Goal: Transaction & Acquisition: Purchase product/service

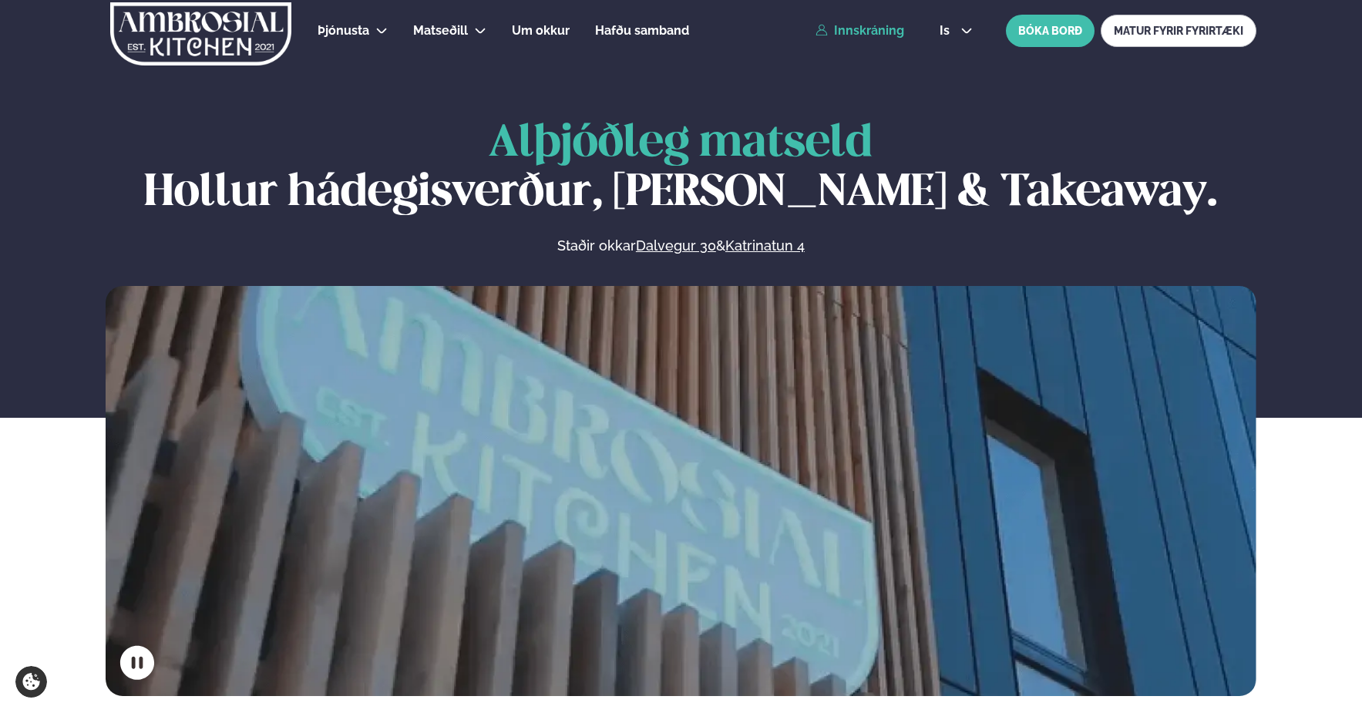
click at [901, 28] on link "Innskráning" at bounding box center [859, 31] width 89 height 14
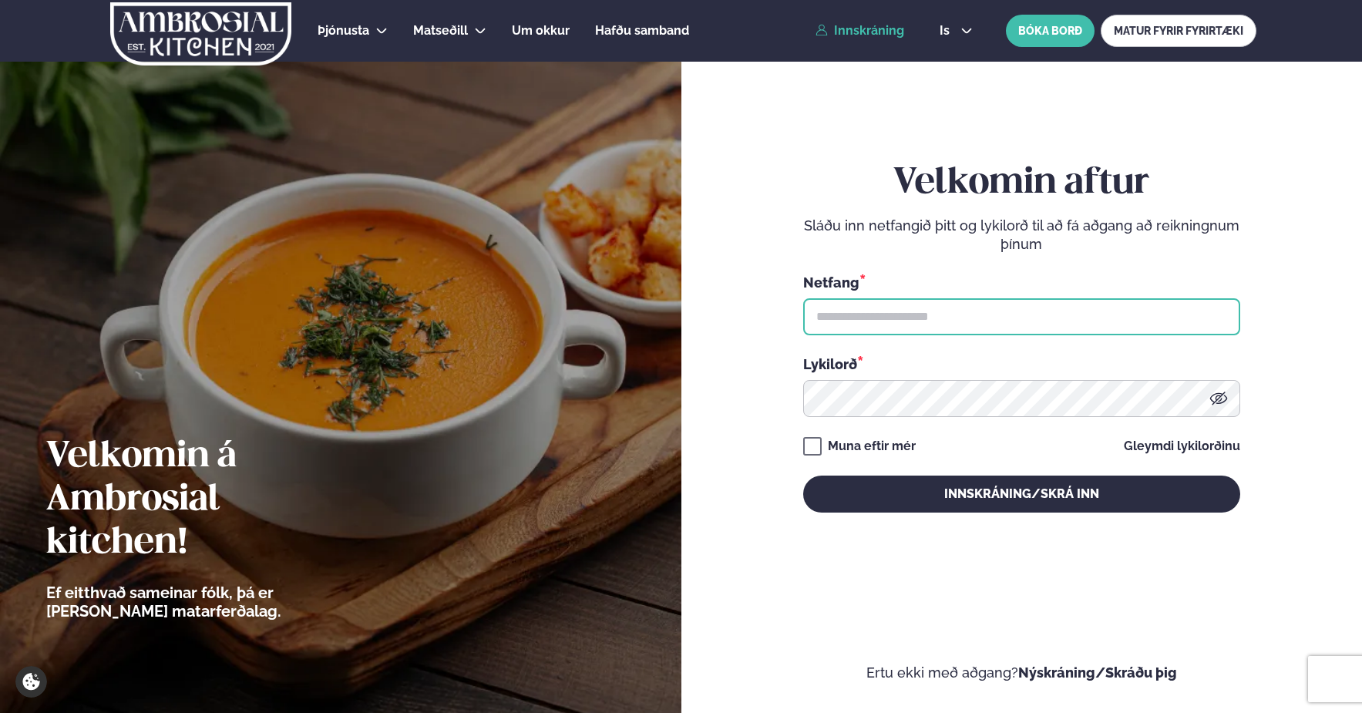
click at [880, 311] on input "text" at bounding box center [1021, 316] width 437 height 37
type input "**********"
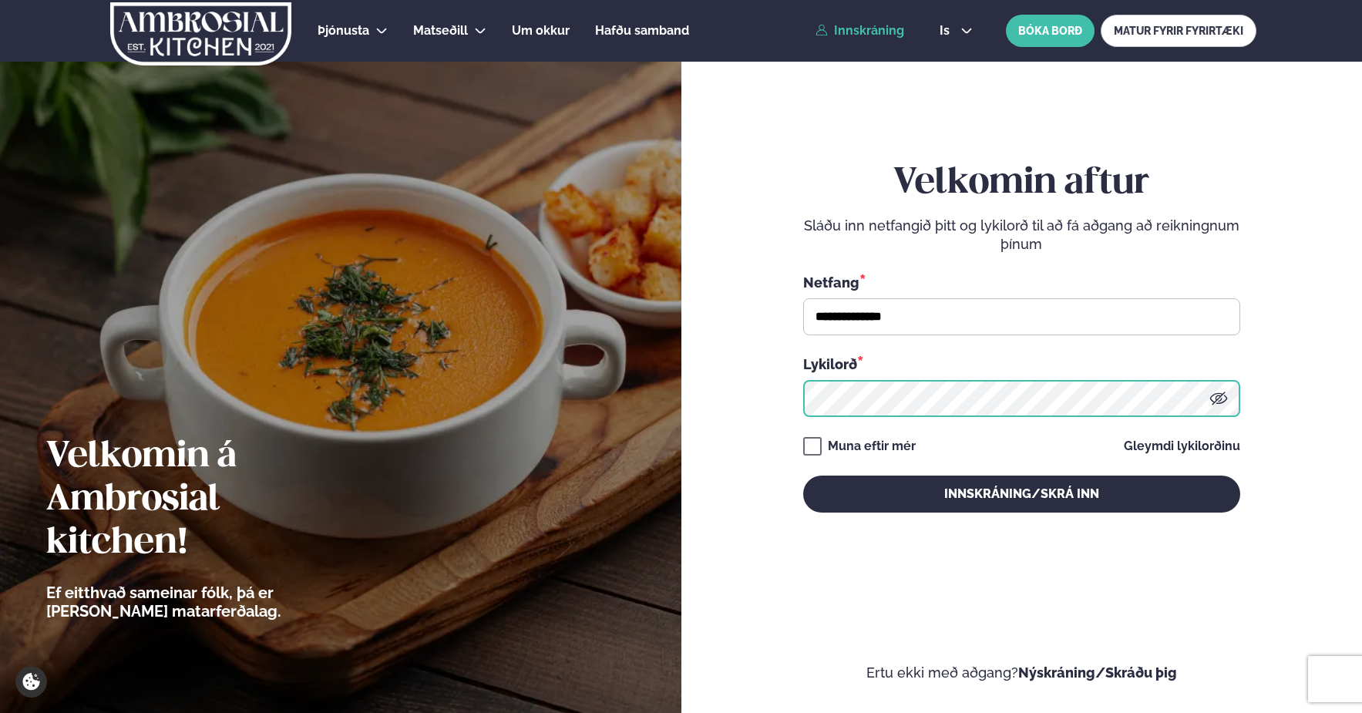
click at [803, 475] on button "Innskráning/Skrá inn" at bounding box center [1021, 493] width 437 height 37
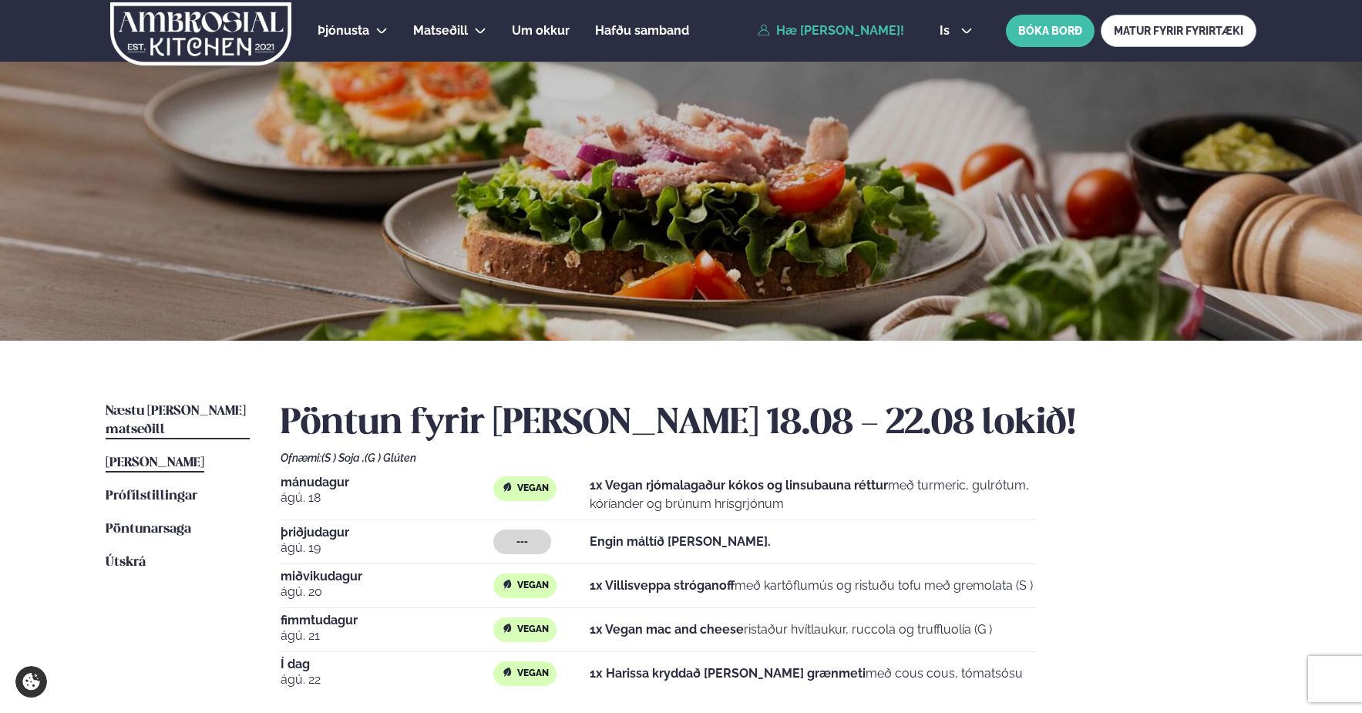
click at [195, 412] on span "Næstu [PERSON_NAME] matseðill" at bounding box center [176, 421] width 140 height 32
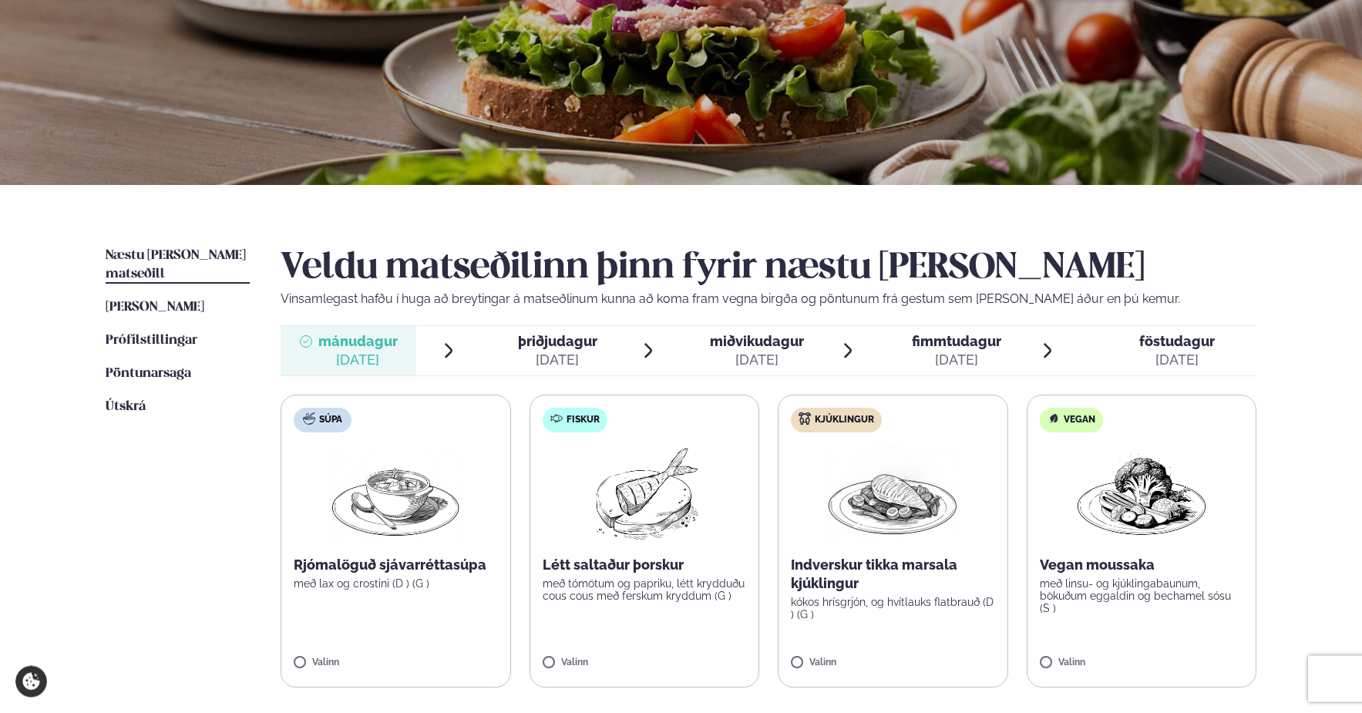
scroll to position [236, 0]
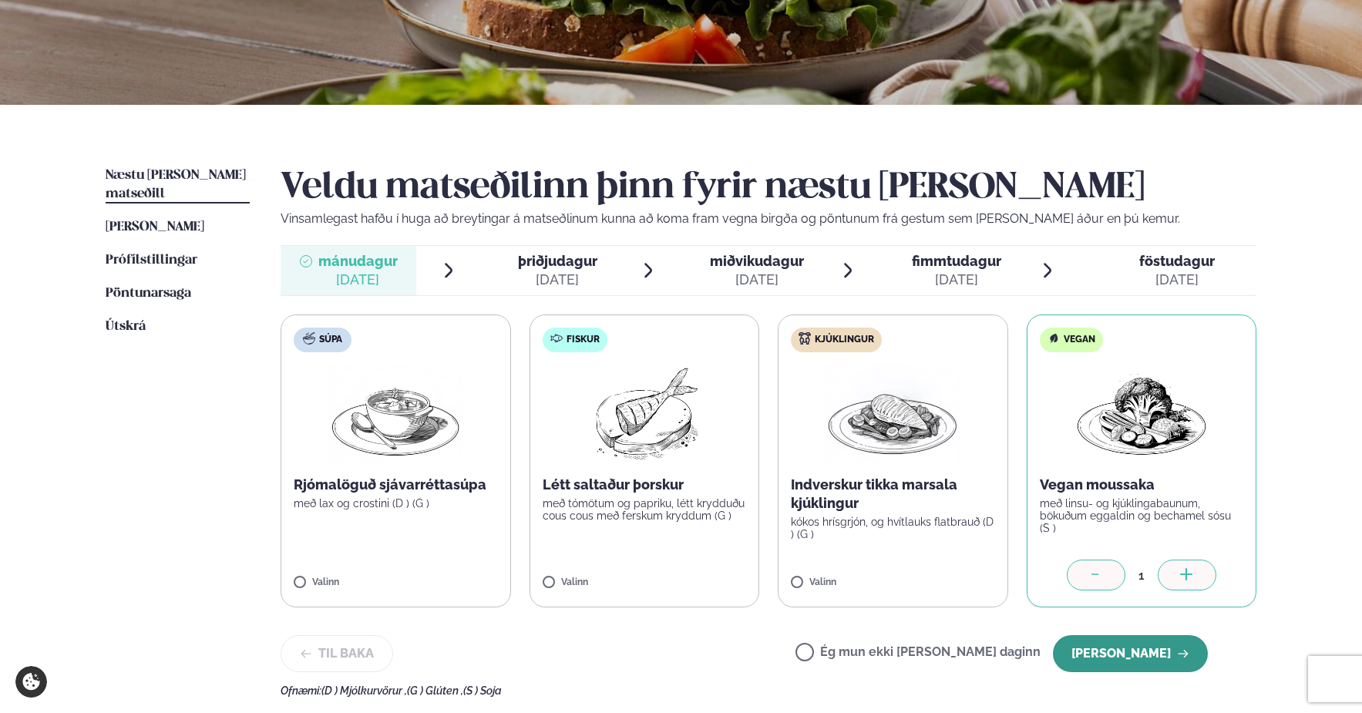
click at [1103, 645] on button "[PERSON_NAME]" at bounding box center [1130, 653] width 155 height 37
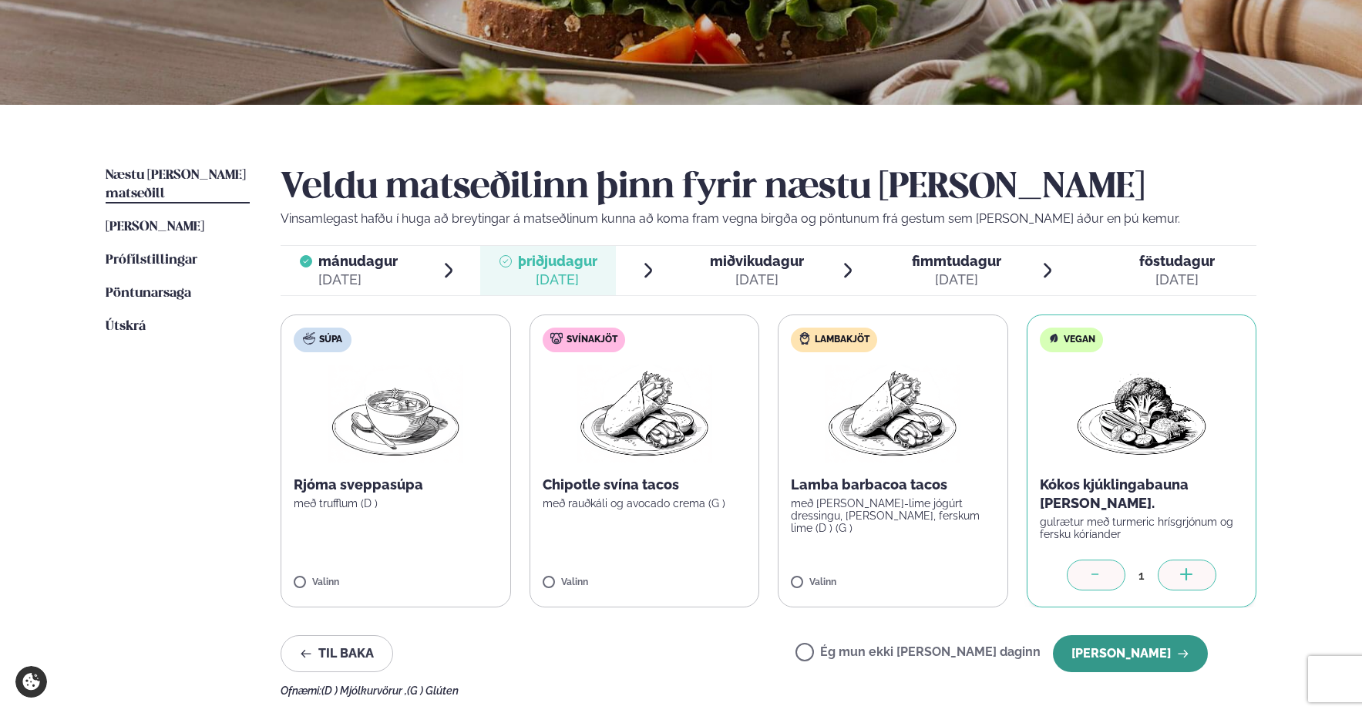
click at [1124, 650] on button "[PERSON_NAME]" at bounding box center [1130, 653] width 155 height 37
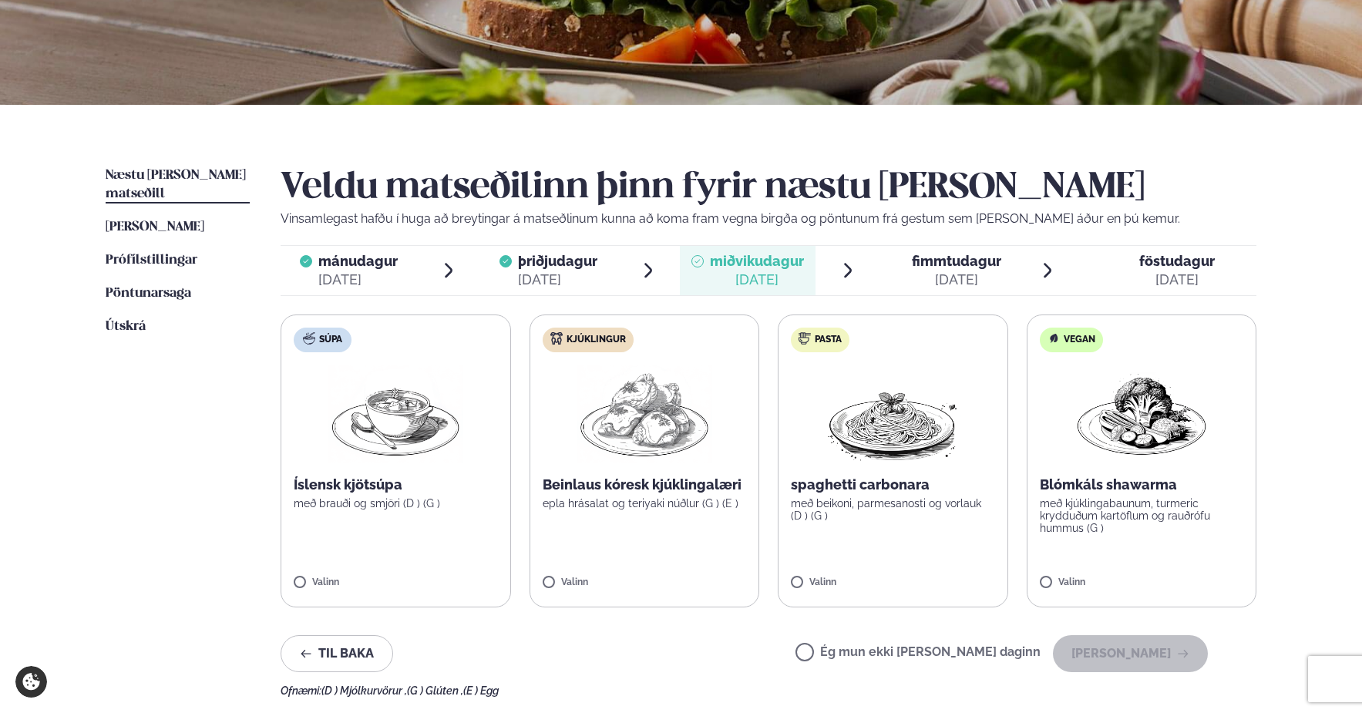
click at [953, 260] on span "fimmtudagur" at bounding box center [956, 261] width 89 height 16
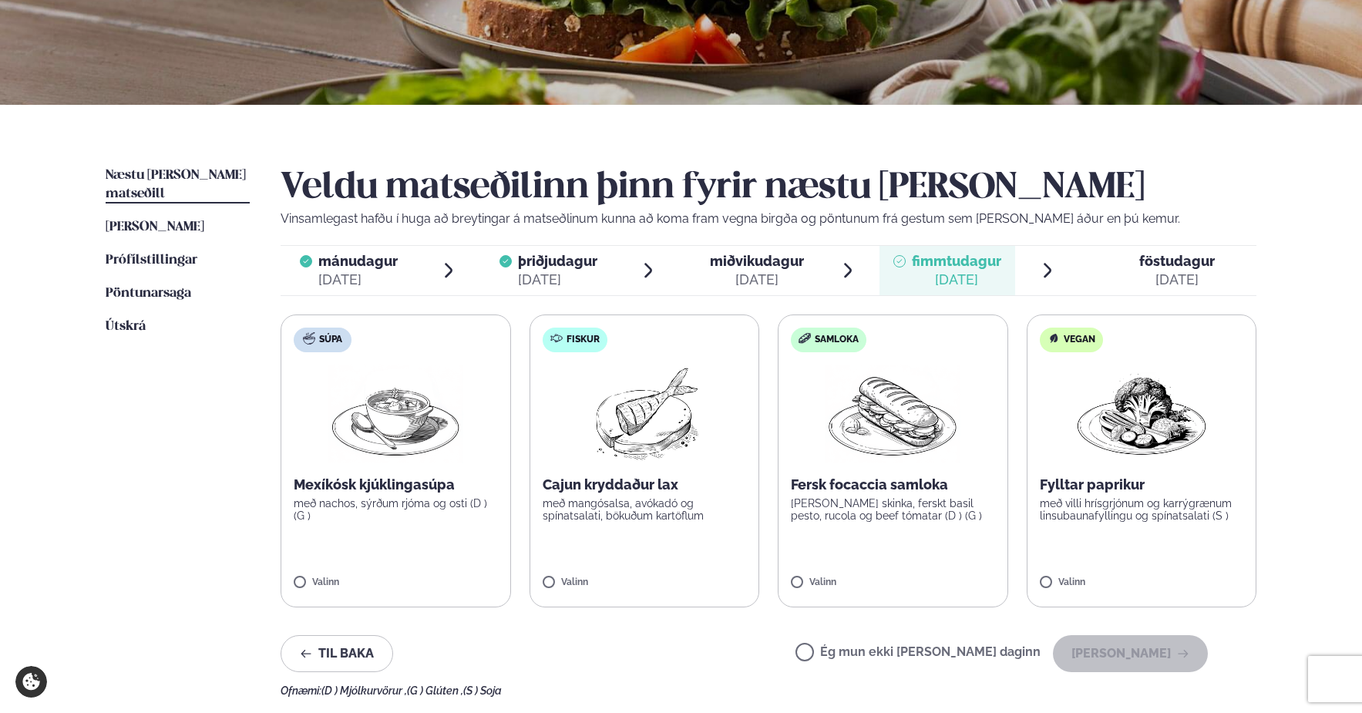
click at [789, 267] on span "miðvikudagur" at bounding box center [757, 261] width 94 height 16
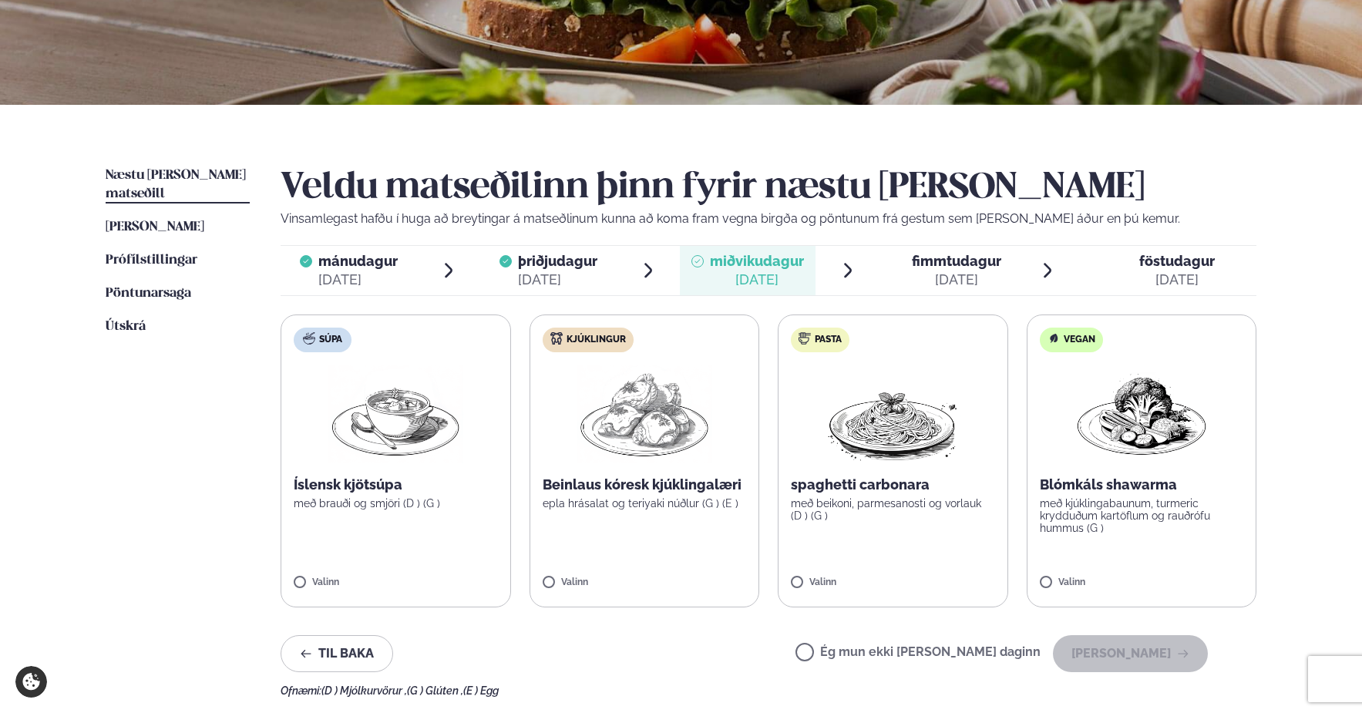
click at [1108, 526] on p "með kjúklingabaunum, turmeric krydduðum kartöflum og rauðrófu hummus (G )" at bounding box center [1142, 515] width 204 height 37
click at [1140, 644] on button "[PERSON_NAME]" at bounding box center [1130, 653] width 155 height 37
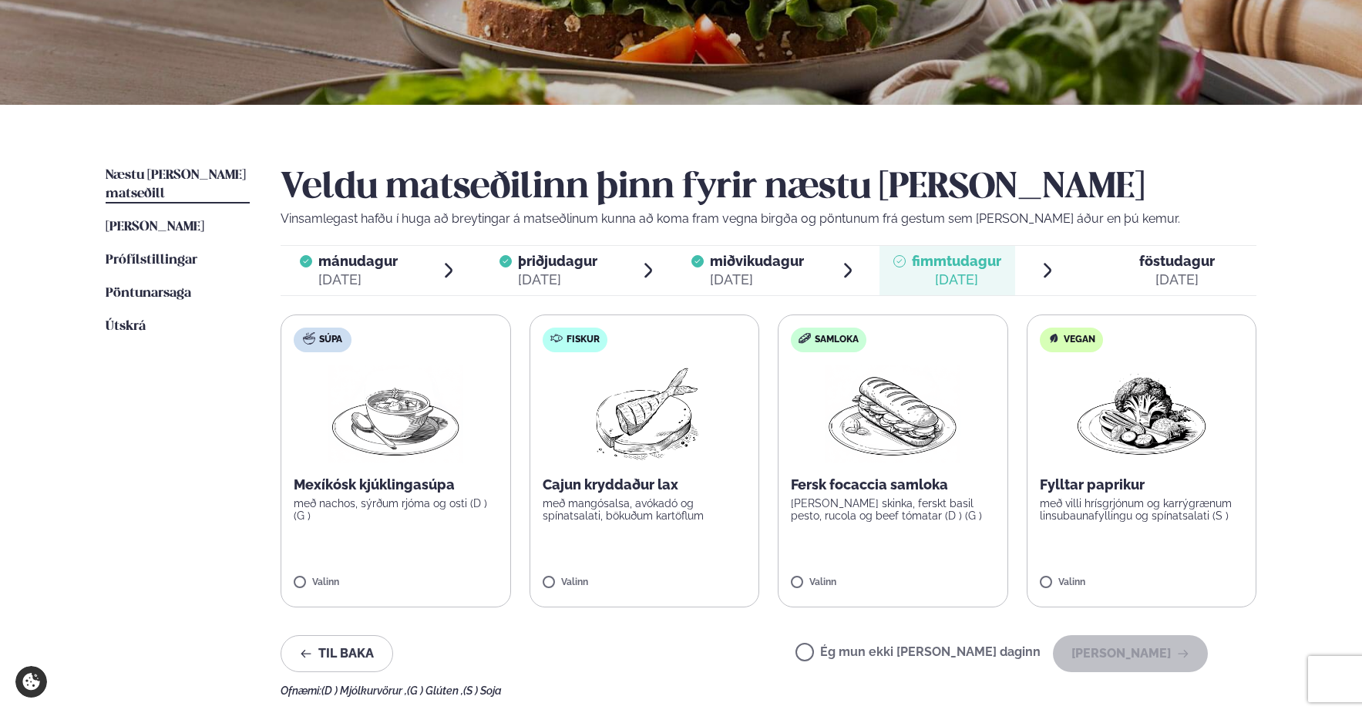
click at [969, 646] on div "Ég mun ekki [PERSON_NAME] daginn [PERSON_NAME]" at bounding box center [1001, 653] width 412 height 37
click at [973, 657] on label "Ég mun ekki [PERSON_NAME] daginn" at bounding box center [917, 654] width 245 height 16
click at [1123, 637] on button "[PERSON_NAME]" at bounding box center [1130, 653] width 155 height 37
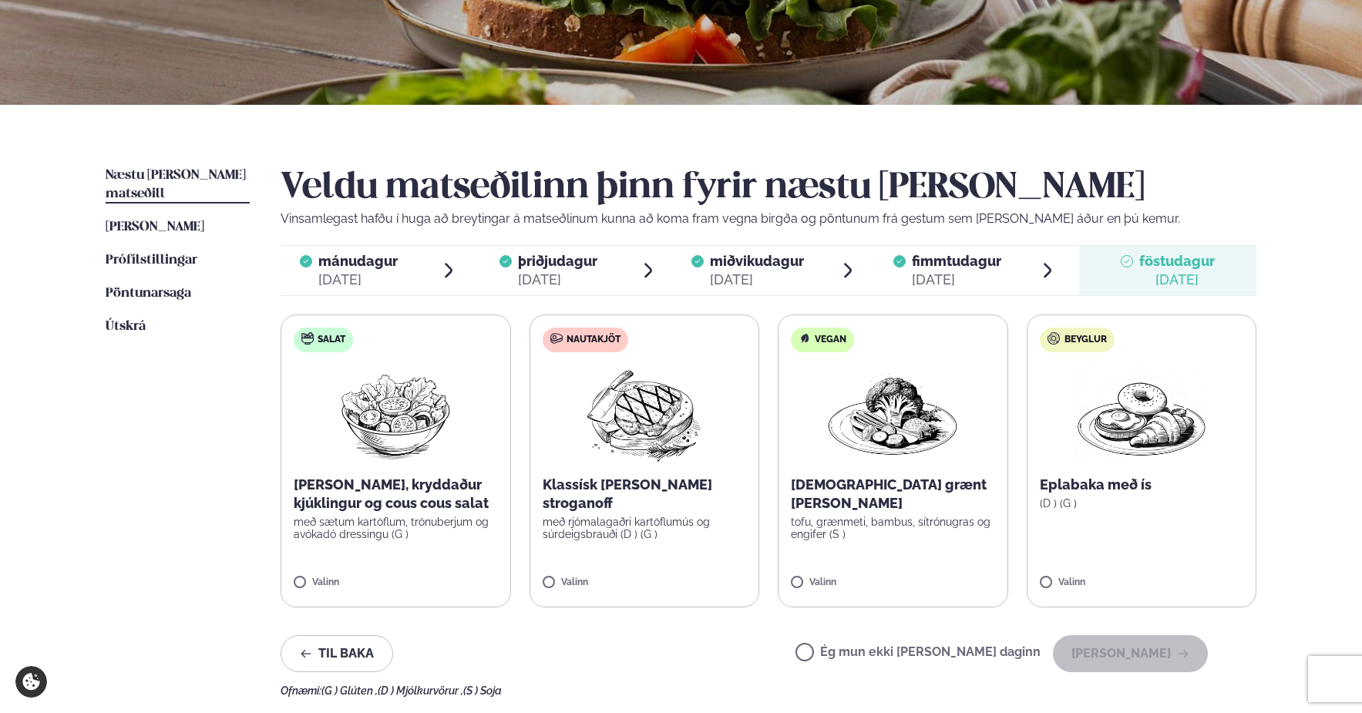
click at [878, 516] on p "tofu, grænmeti, bambus, sítrónugras og engifer (S )" at bounding box center [893, 528] width 204 height 25
click at [1126, 654] on button "[PERSON_NAME]" at bounding box center [1130, 653] width 155 height 37
